Goal: Check status: Check status

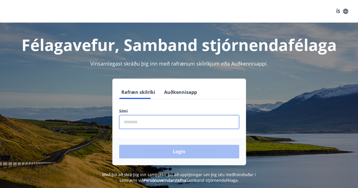
click at [174, 119] on input "phone" at bounding box center [179, 122] width 120 height 14
type input "********"
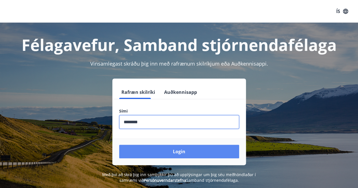
click at [174, 154] on button "Login" at bounding box center [179, 152] width 120 height 14
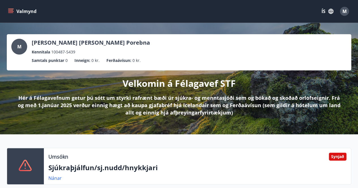
click at [11, 14] on button "Valmynd" at bounding box center [23, 11] width 32 height 10
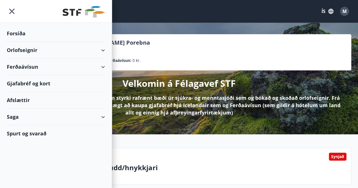
click at [16, 119] on div "Saga" at bounding box center [56, 117] width 98 height 17
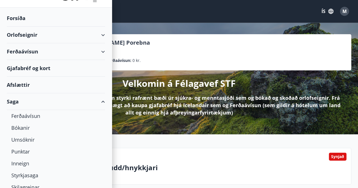
scroll to position [28, 0]
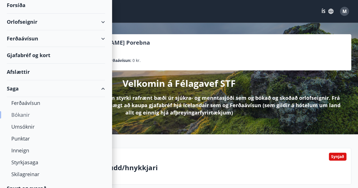
click at [17, 117] on div "Bókanir" at bounding box center [55, 115] width 89 height 12
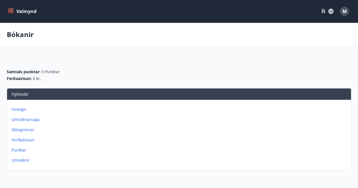
click at [20, 110] on p "Inneign" at bounding box center [180, 110] width 337 height 6
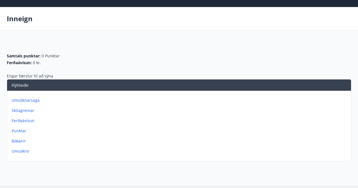
scroll to position [28, 0]
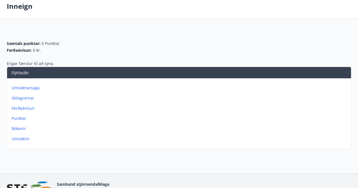
click at [29, 89] on p "Umsóknarsaga" at bounding box center [180, 88] width 337 height 6
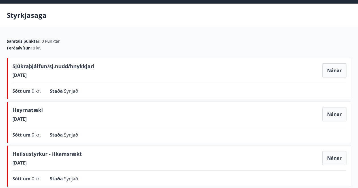
scroll to position [57, 0]
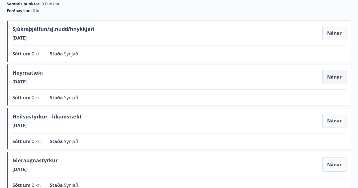
click at [331, 74] on button "Nánar" at bounding box center [335, 77] width 24 height 14
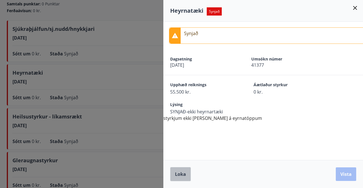
click at [182, 177] on span "Loka" at bounding box center [180, 174] width 11 height 6
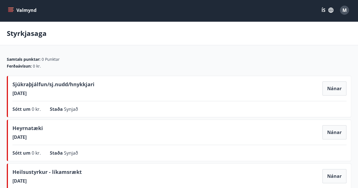
scroll to position [0, 0]
